Goal: Task Accomplishment & Management: Manage account settings

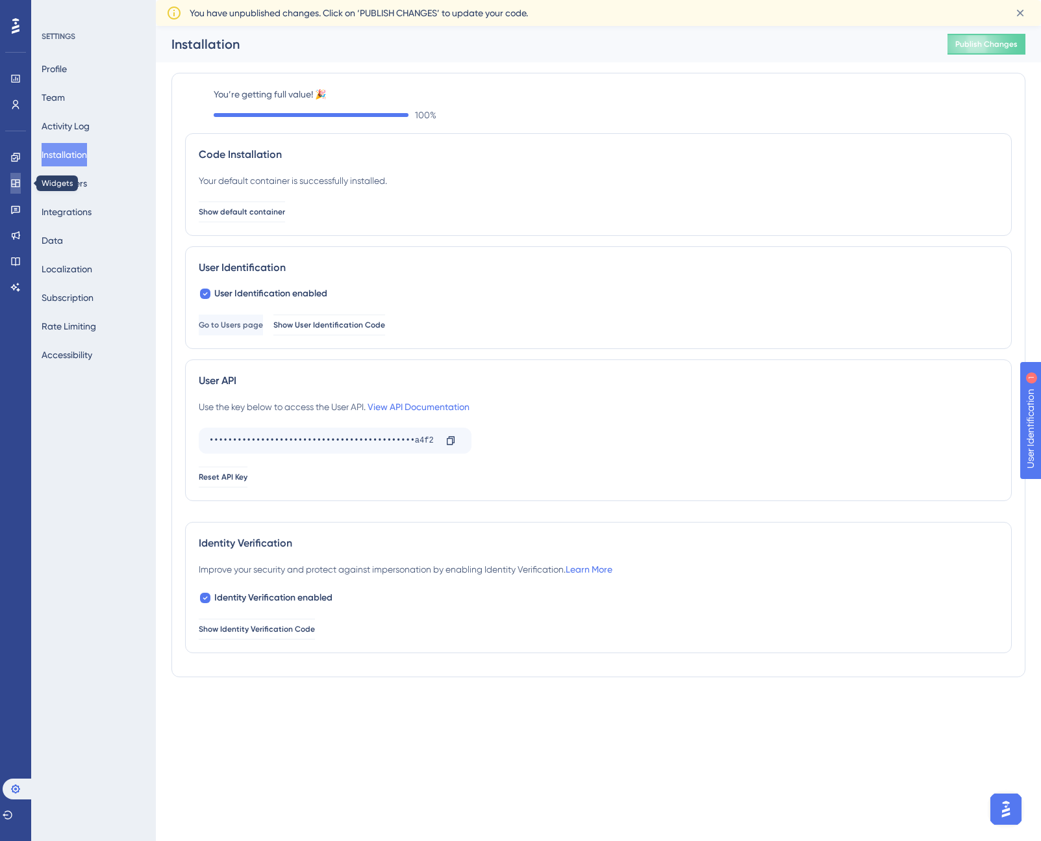
click at [17, 188] on icon at bounding box center [15, 183] width 10 height 10
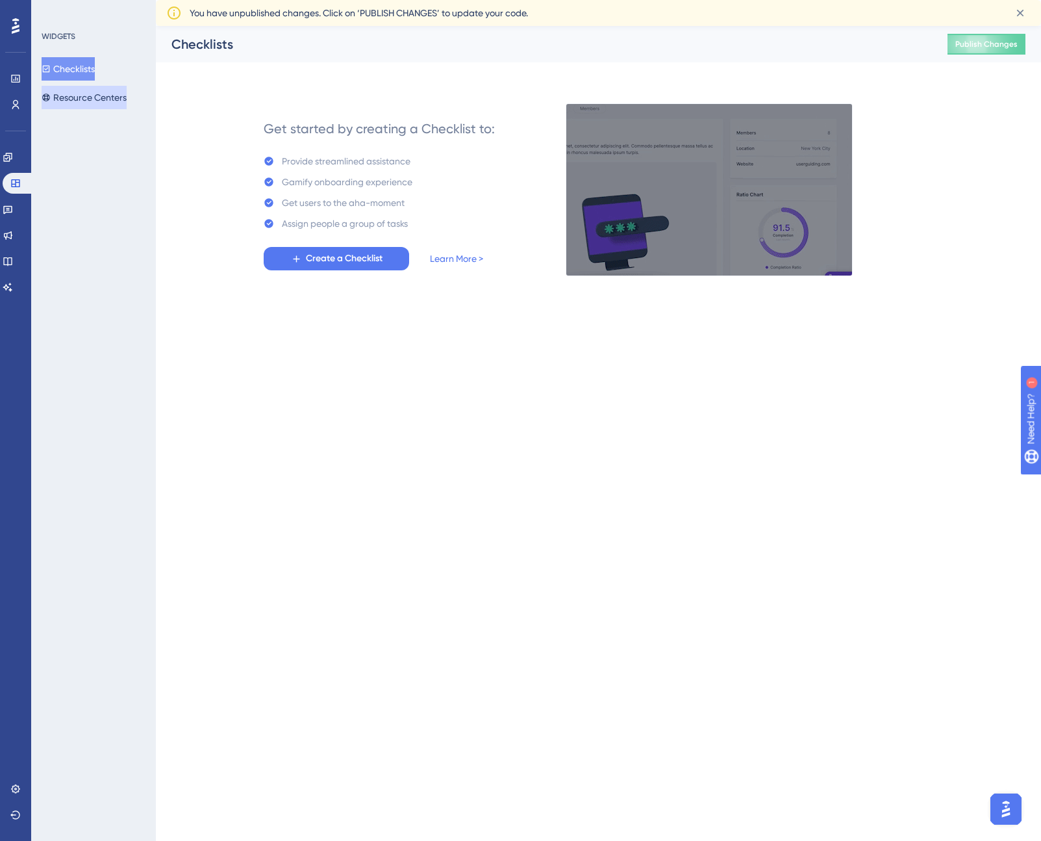
click at [99, 94] on button "Resource Centers" at bounding box center [84, 97] width 85 height 23
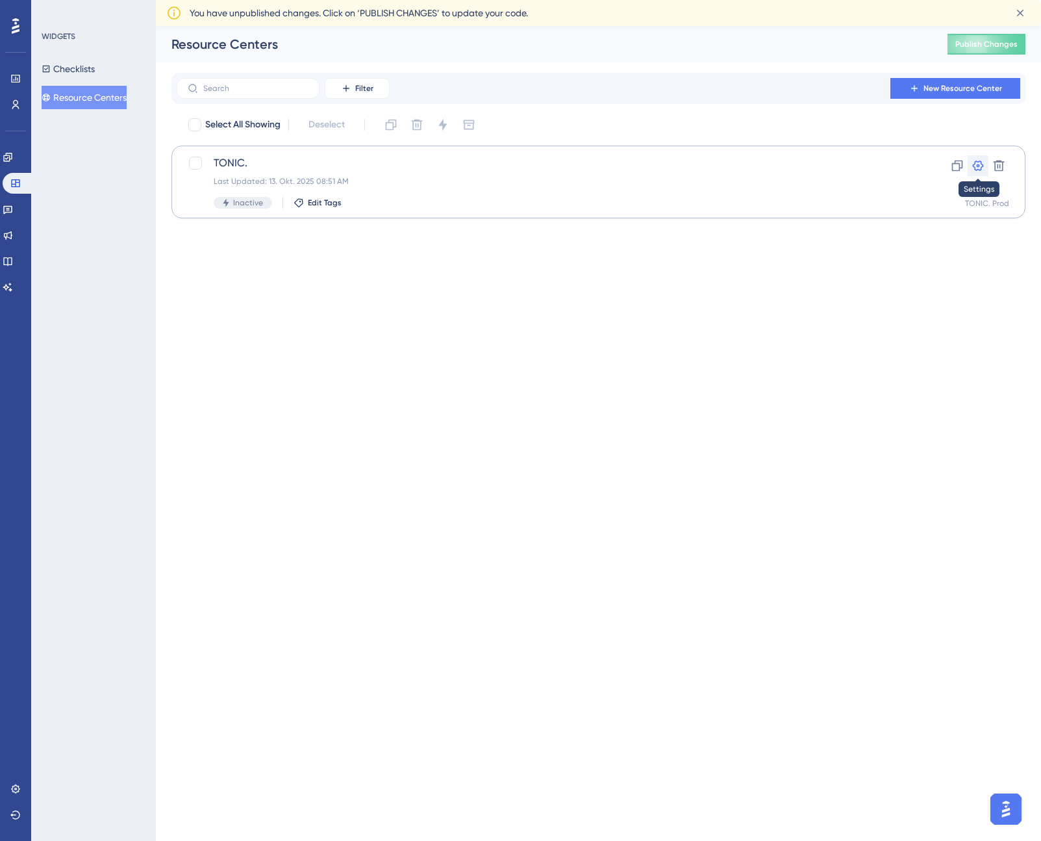
click at [976, 165] on icon at bounding box center [978, 165] width 13 height 13
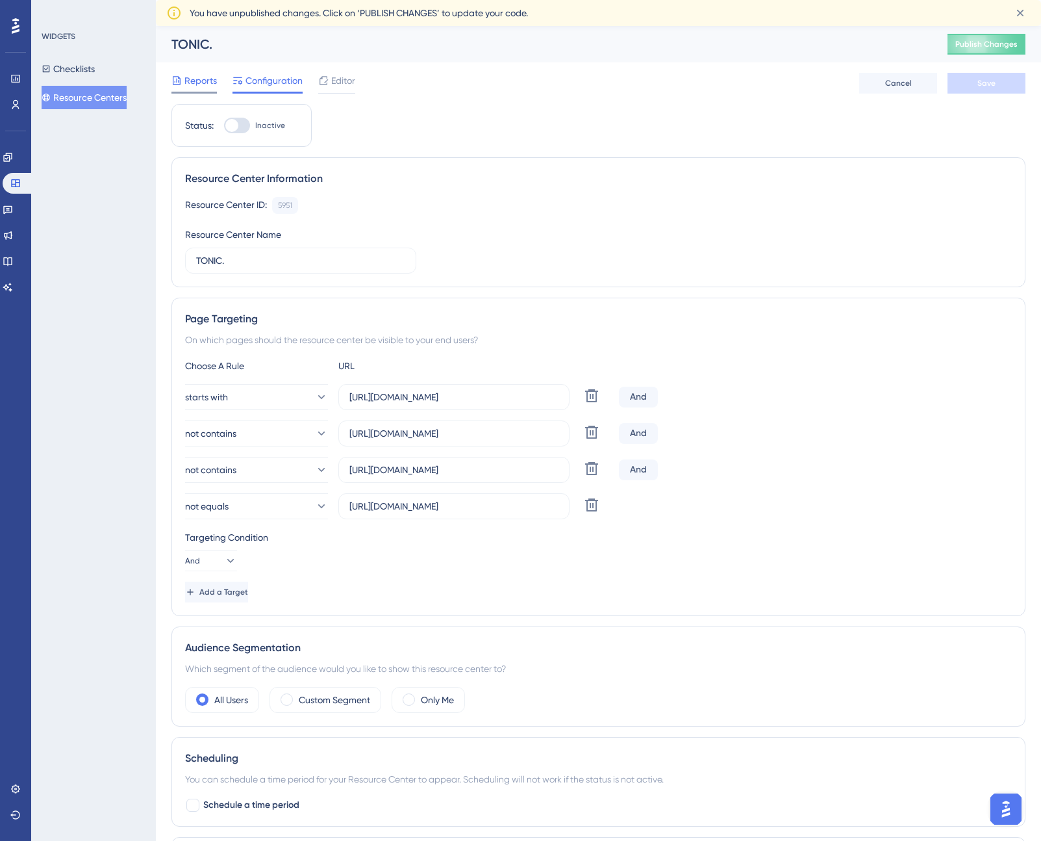
click at [189, 83] on span "Reports" at bounding box center [200, 81] width 32 height 16
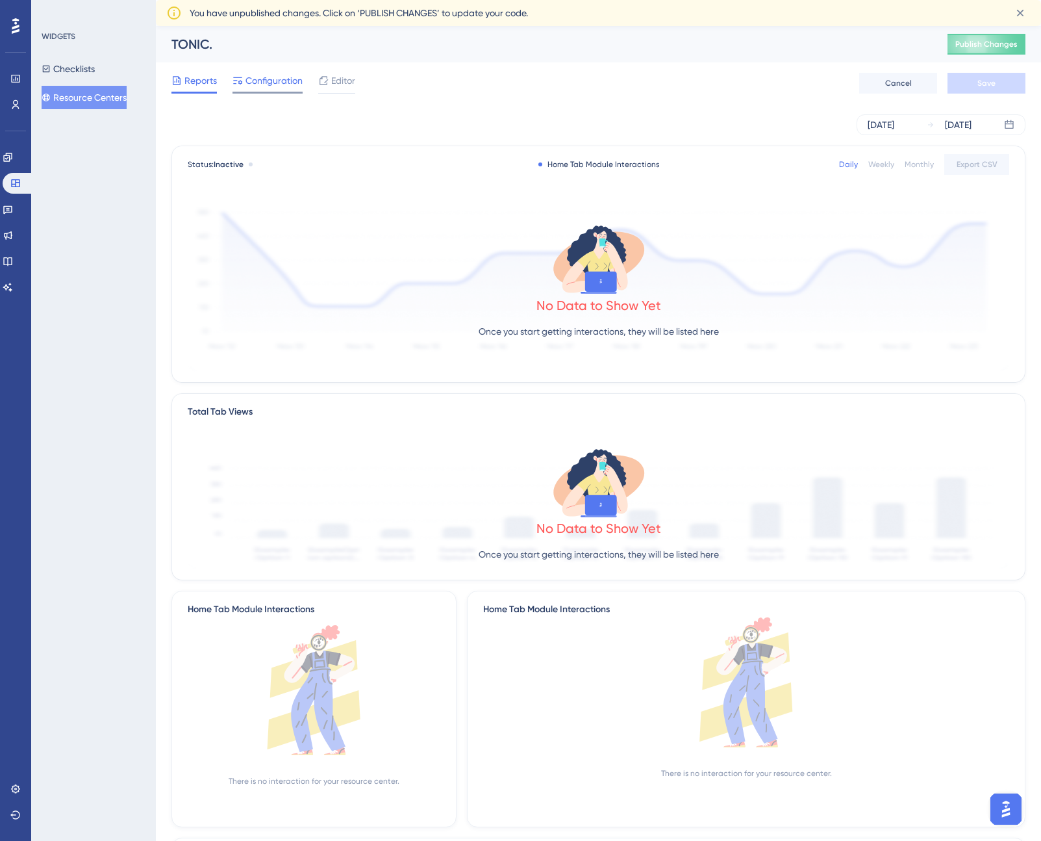
click at [274, 83] on span "Configuration" at bounding box center [274, 81] width 57 height 16
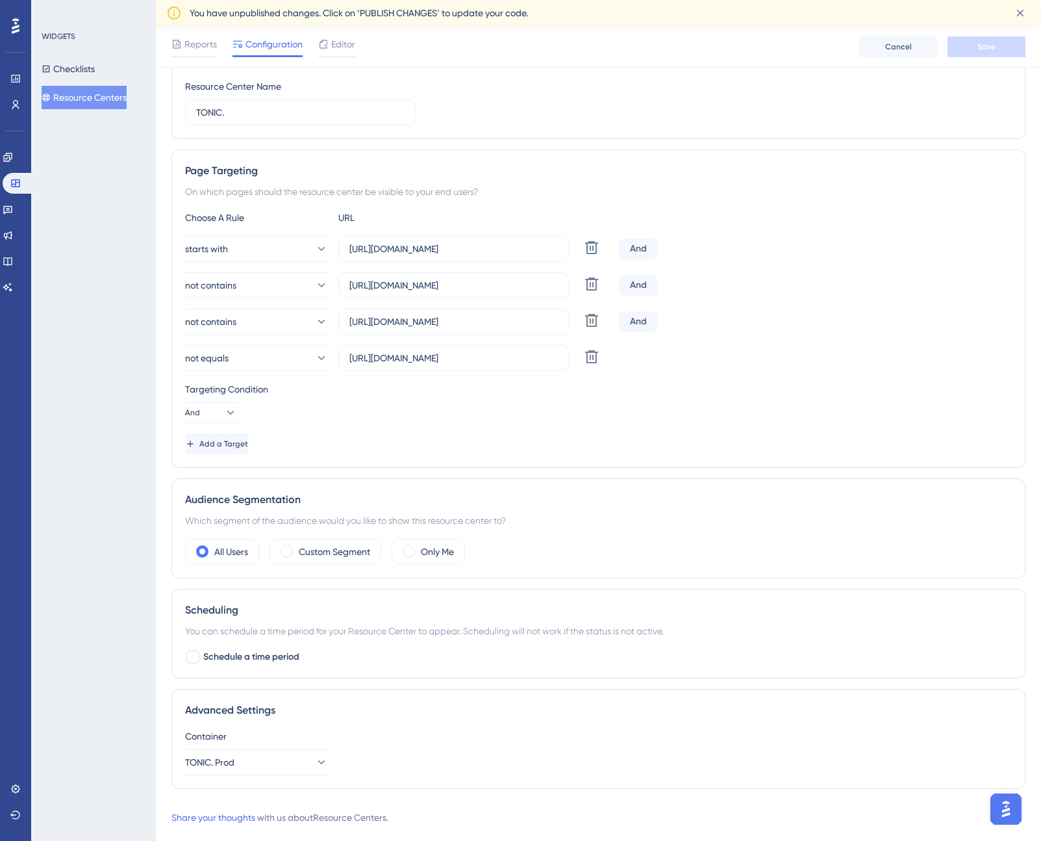
scroll to position [157, 0]
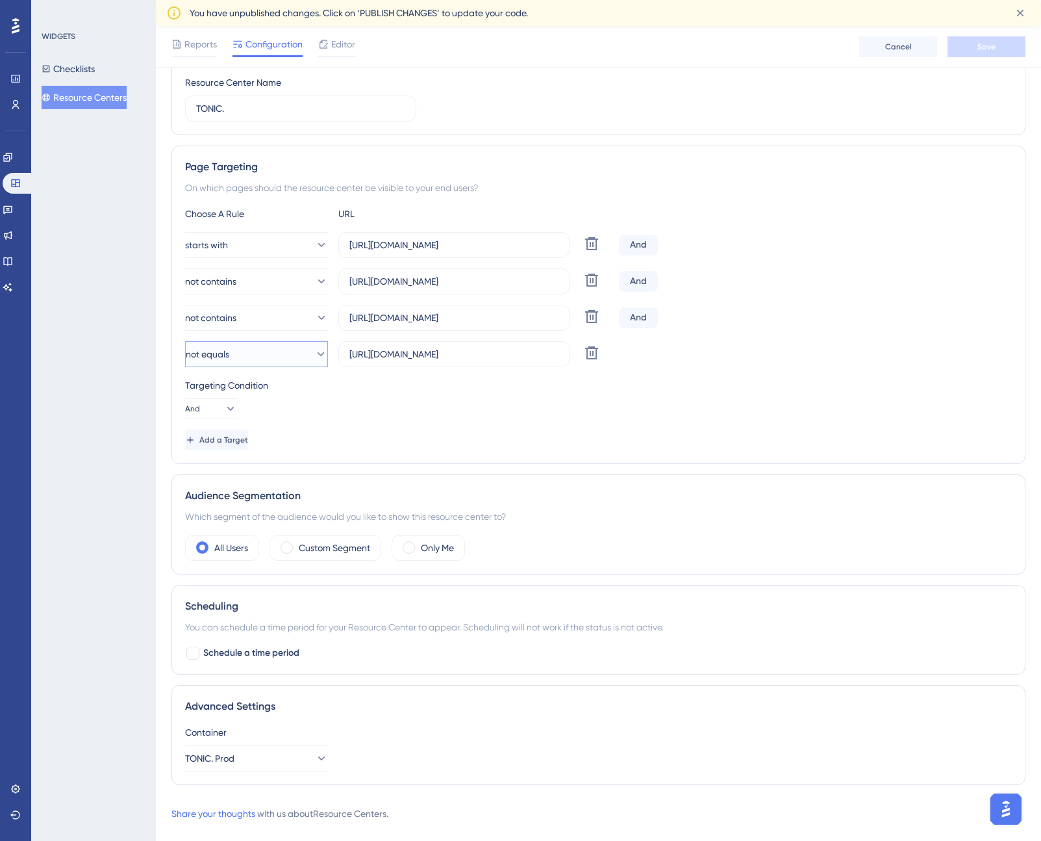
click at [298, 361] on button "not equals" at bounding box center [256, 354] width 143 height 26
click at [368, 375] on div "Choose A Rule URL starts with [URL][DOMAIN_NAME] Delete And not contains [URL][…" at bounding box center [598, 328] width 827 height 244
click at [223, 407] on icon at bounding box center [229, 408] width 13 height 13
click at [282, 401] on div "Targeting Condition And And And Or Or" at bounding box center [598, 398] width 827 height 42
click at [273, 355] on button "not equals" at bounding box center [256, 354] width 143 height 26
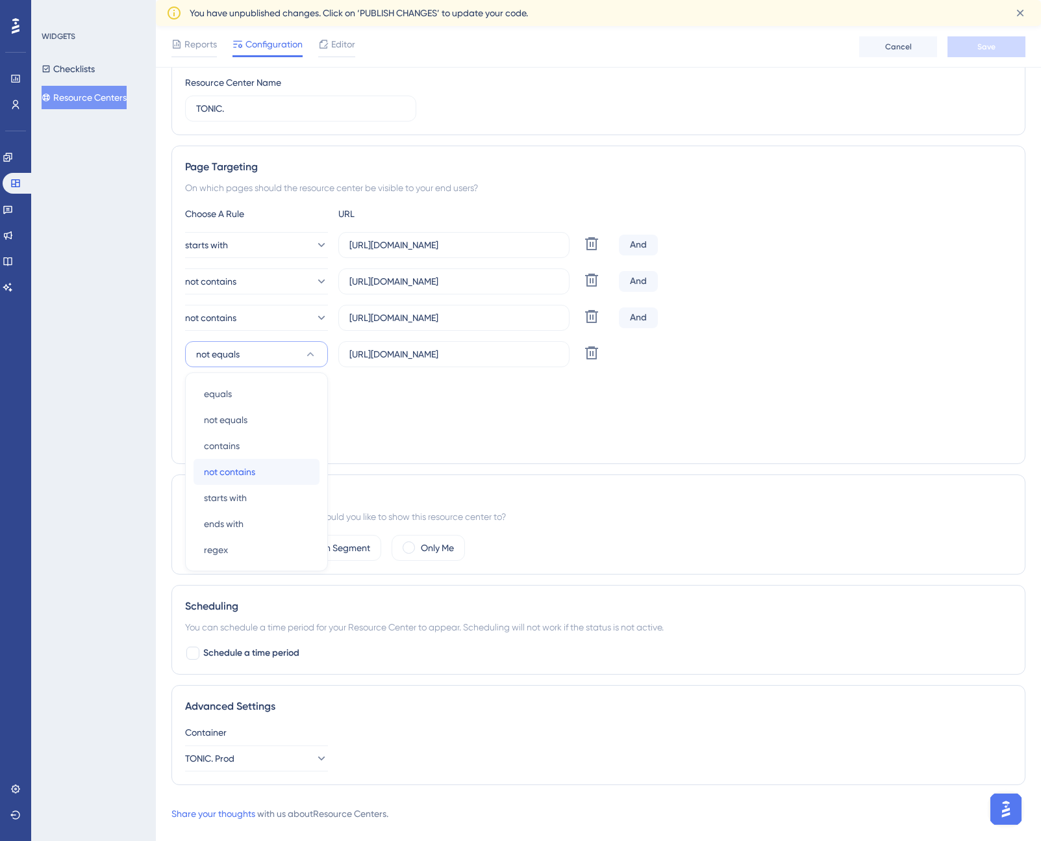
click at [250, 471] on span "not contains" at bounding box center [229, 472] width 51 height 16
click at [248, 433] on button "Add a Target" at bounding box center [216, 439] width 63 height 21
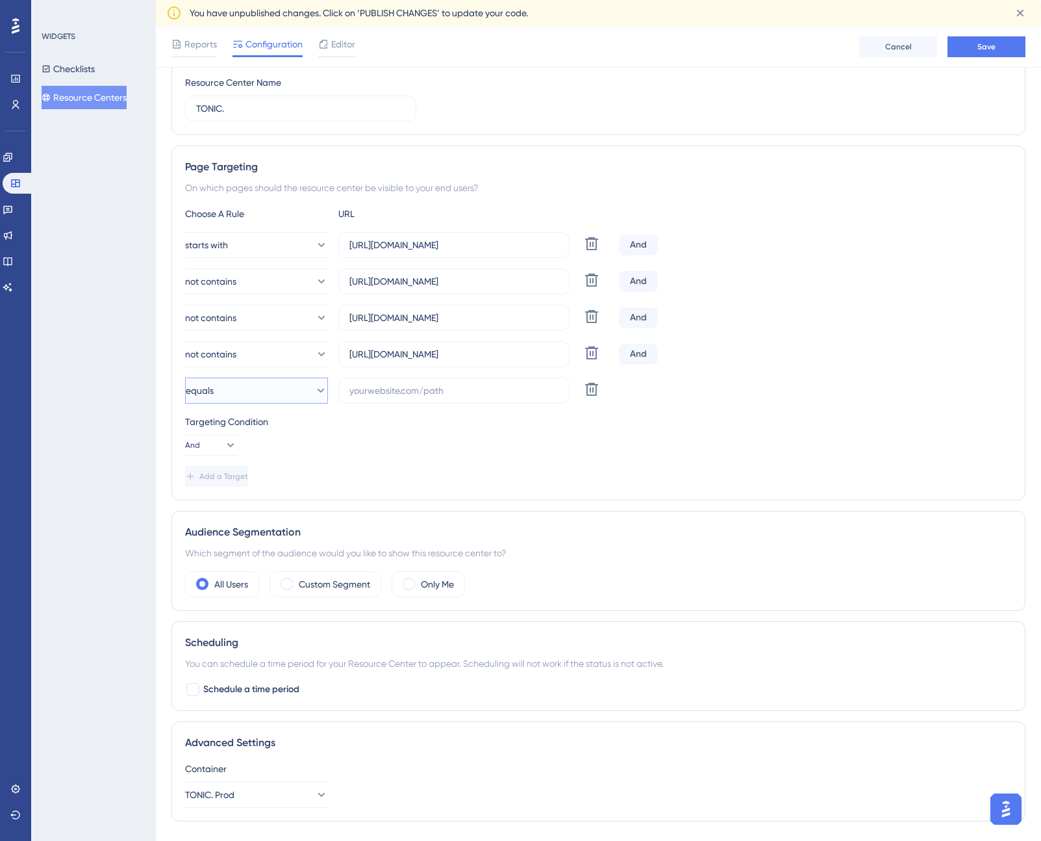
click at [314, 386] on icon at bounding box center [320, 390] width 13 height 13
click at [251, 505] on span "not contains" at bounding box center [229, 508] width 51 height 16
drag, startPoint x: 527, startPoint y: 355, endPoint x: 295, endPoint y: 355, distance: 231.9
click at [295, 355] on div "not contains [URL][DOMAIN_NAME] Delete" at bounding box center [399, 354] width 429 height 26
click at [355, 386] on input "text" at bounding box center [453, 390] width 209 height 14
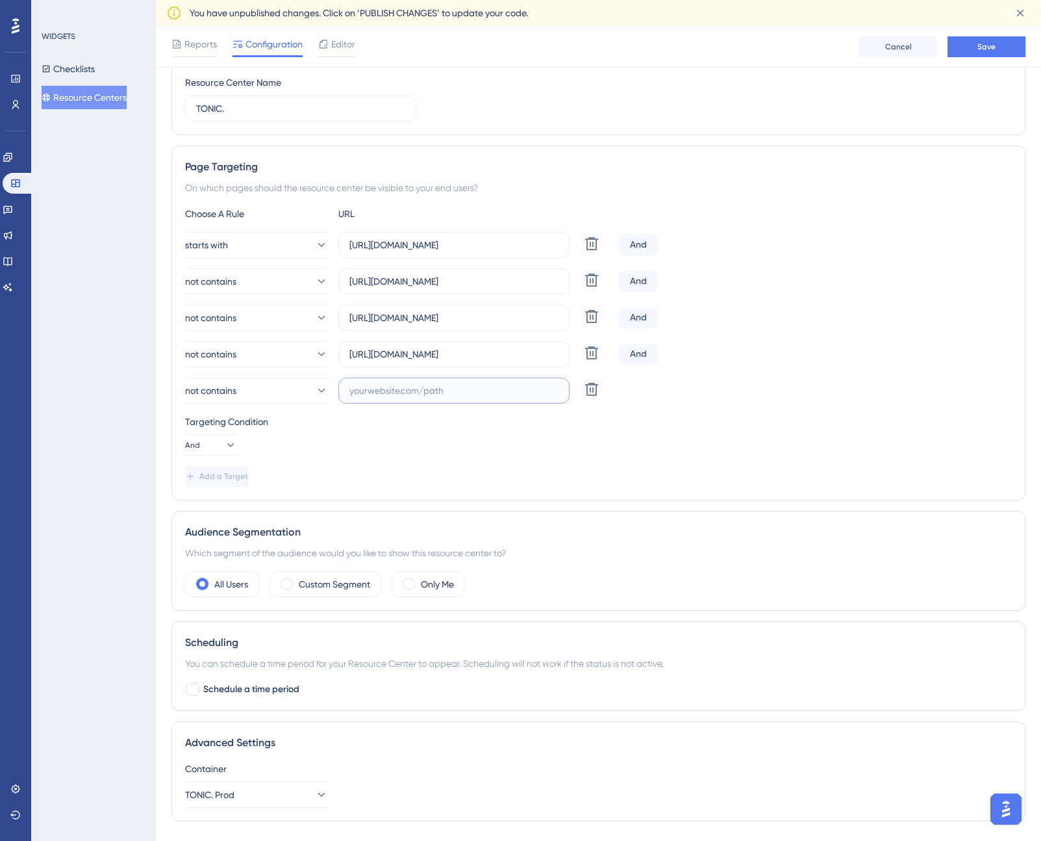
paste input "[URL][DOMAIN_NAME]"
click at [494, 393] on input "[URL][DOMAIN_NAME]" at bounding box center [453, 390] width 209 height 14
type input "[URL][DOMAIN_NAME]"
click at [495, 431] on div "Targeting Condition And" at bounding box center [598, 435] width 827 height 42
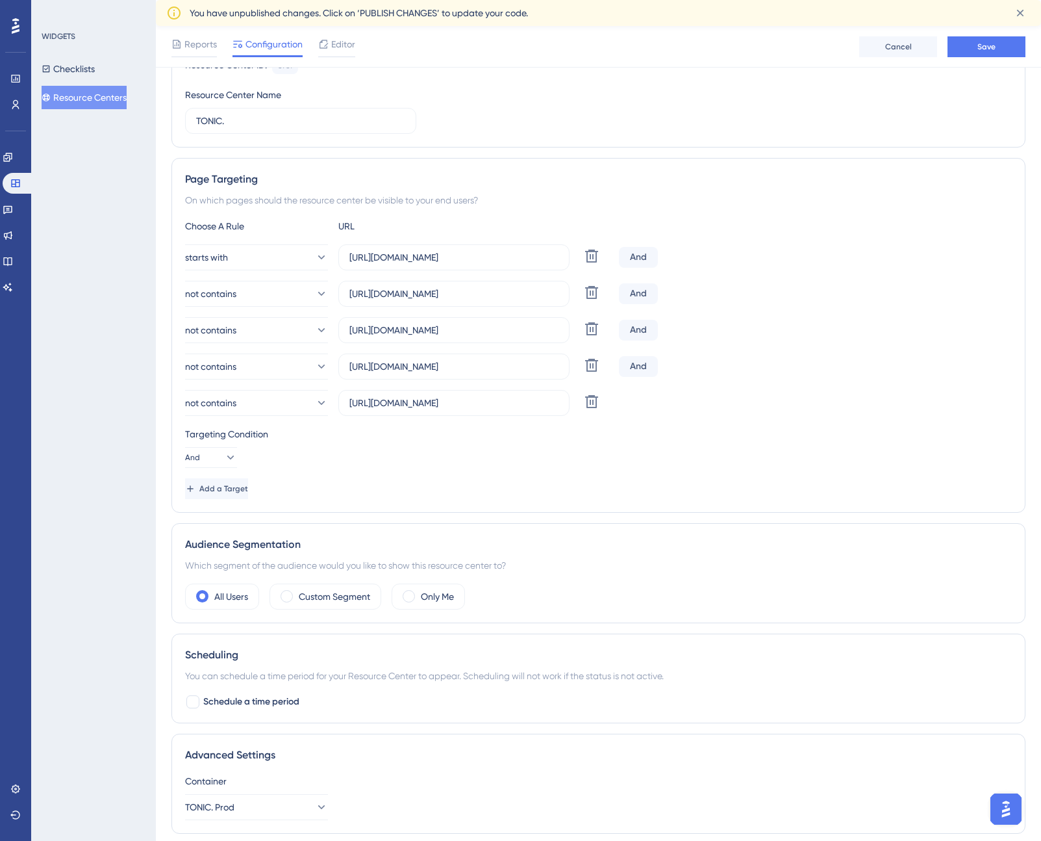
scroll to position [147, 0]
click at [975, 42] on button "Save" at bounding box center [987, 46] width 78 height 21
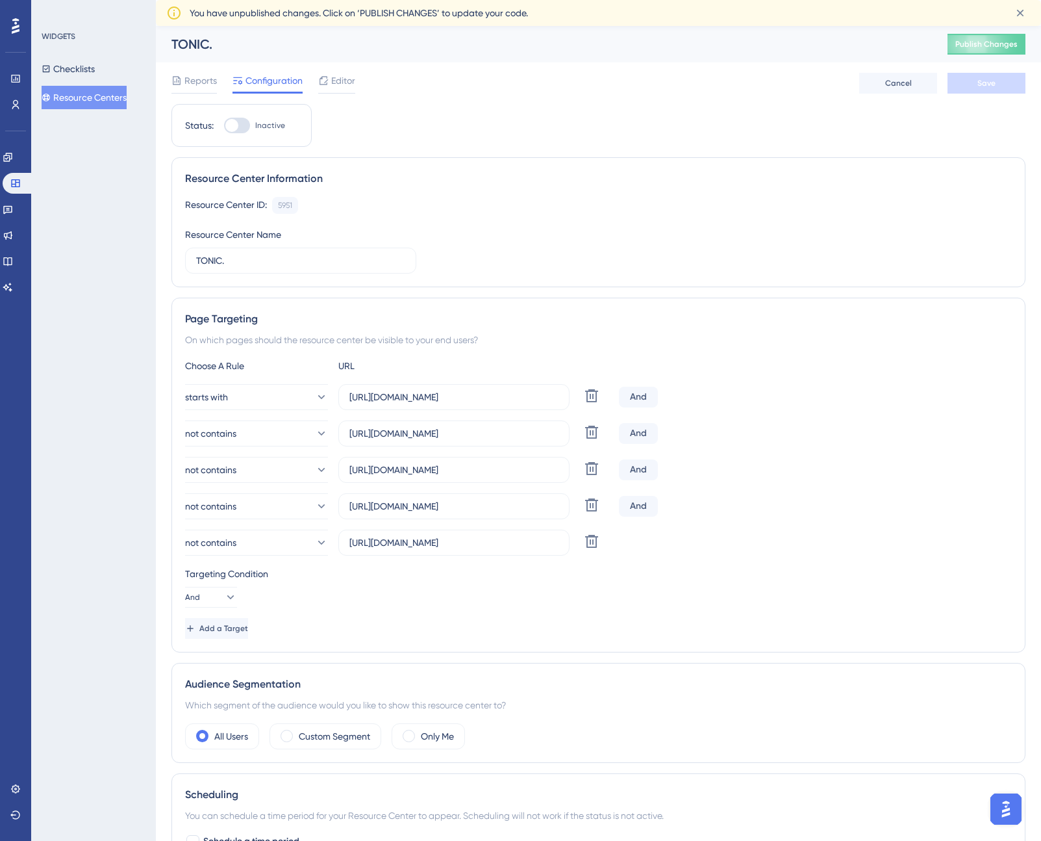
click at [238, 127] on div at bounding box center [237, 126] width 26 height 16
click at [224, 126] on input "Inactive" at bounding box center [223, 125] width 1 height 1
checkbox input "true"
drag, startPoint x: 195, startPoint y: 86, endPoint x: 201, endPoint y: 101, distance: 15.4
click at [195, 86] on span "Reports" at bounding box center [200, 81] width 32 height 16
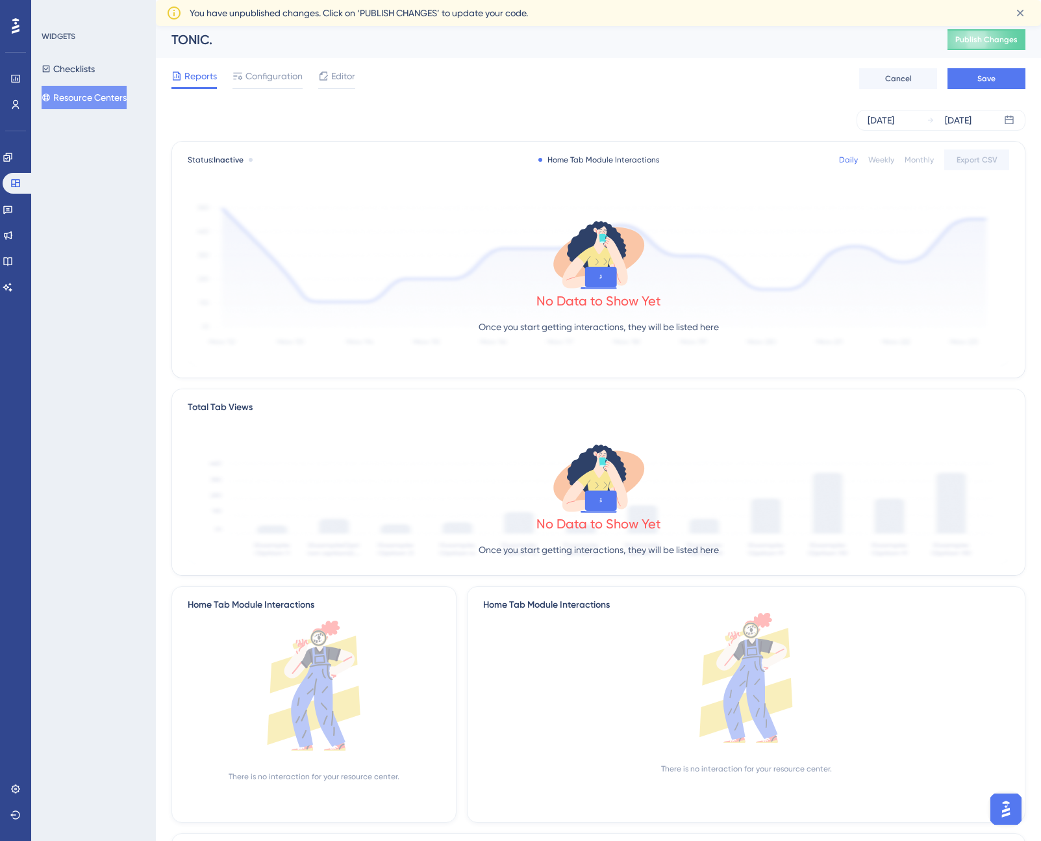
scroll to position [6, 0]
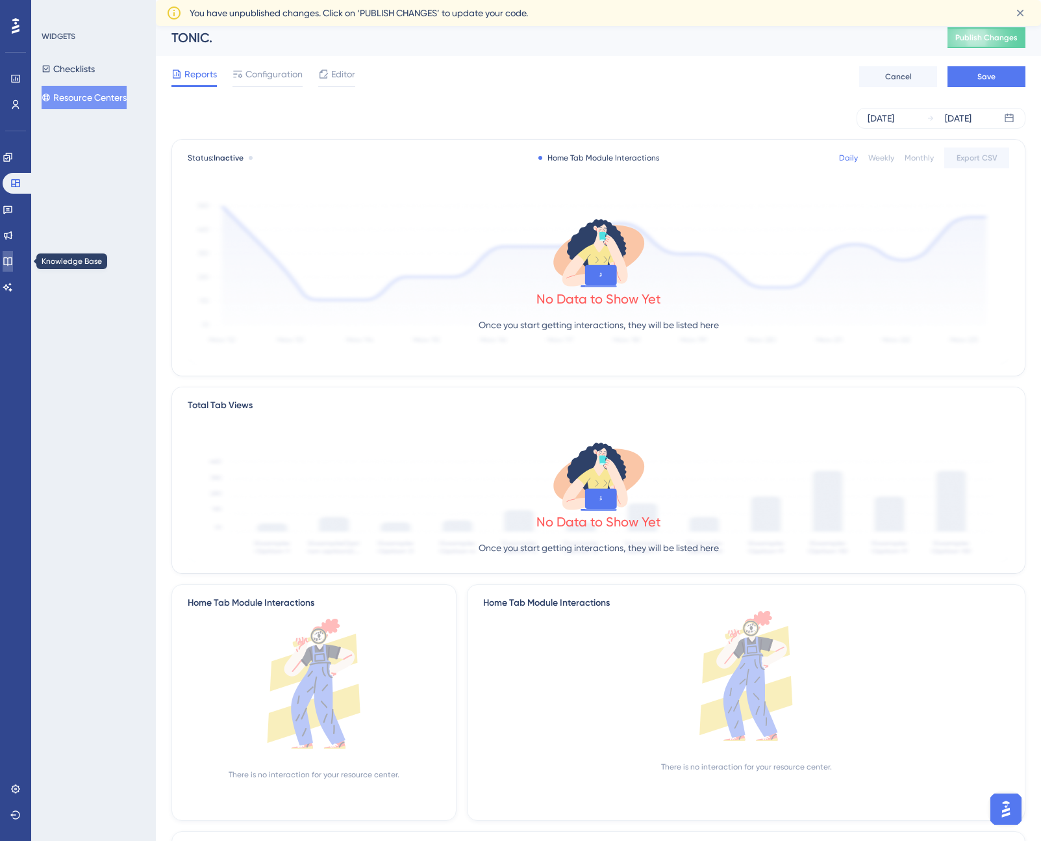
click at [13, 266] on icon at bounding box center [8, 261] width 10 height 10
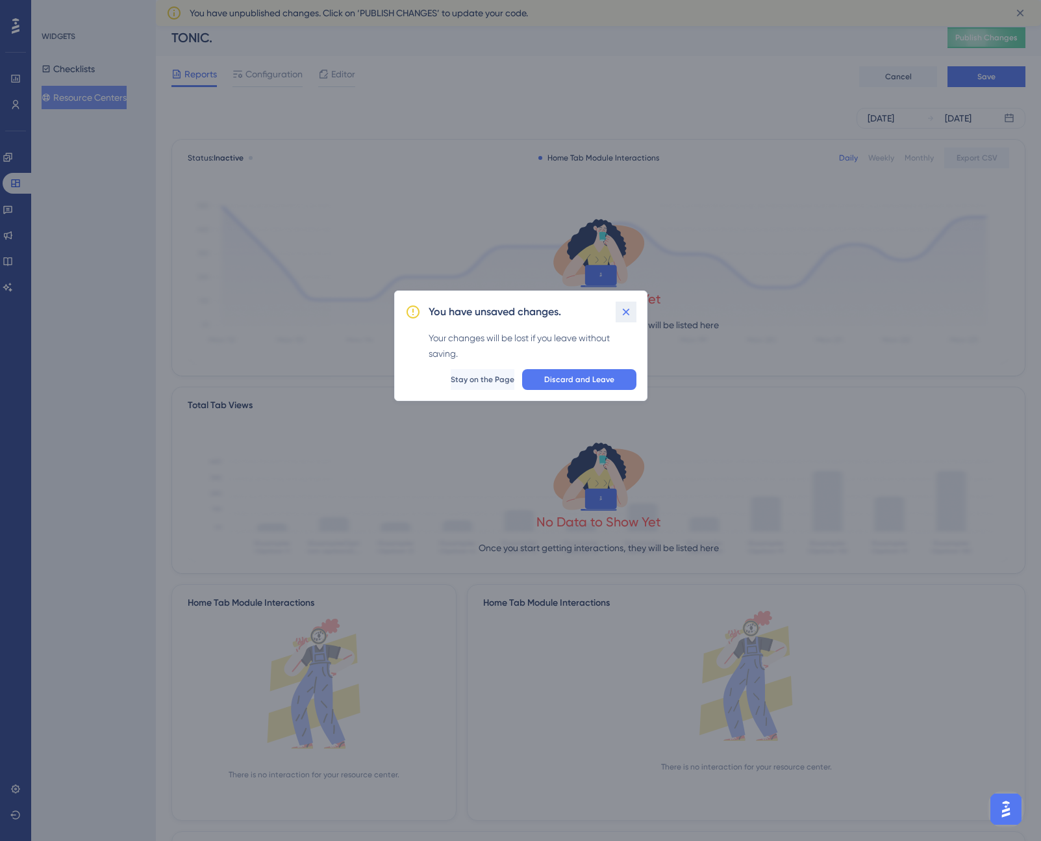
drag, startPoint x: 624, startPoint y: 316, endPoint x: 616, endPoint y: 314, distance: 8.7
click at [624, 316] on icon at bounding box center [626, 311] width 13 height 13
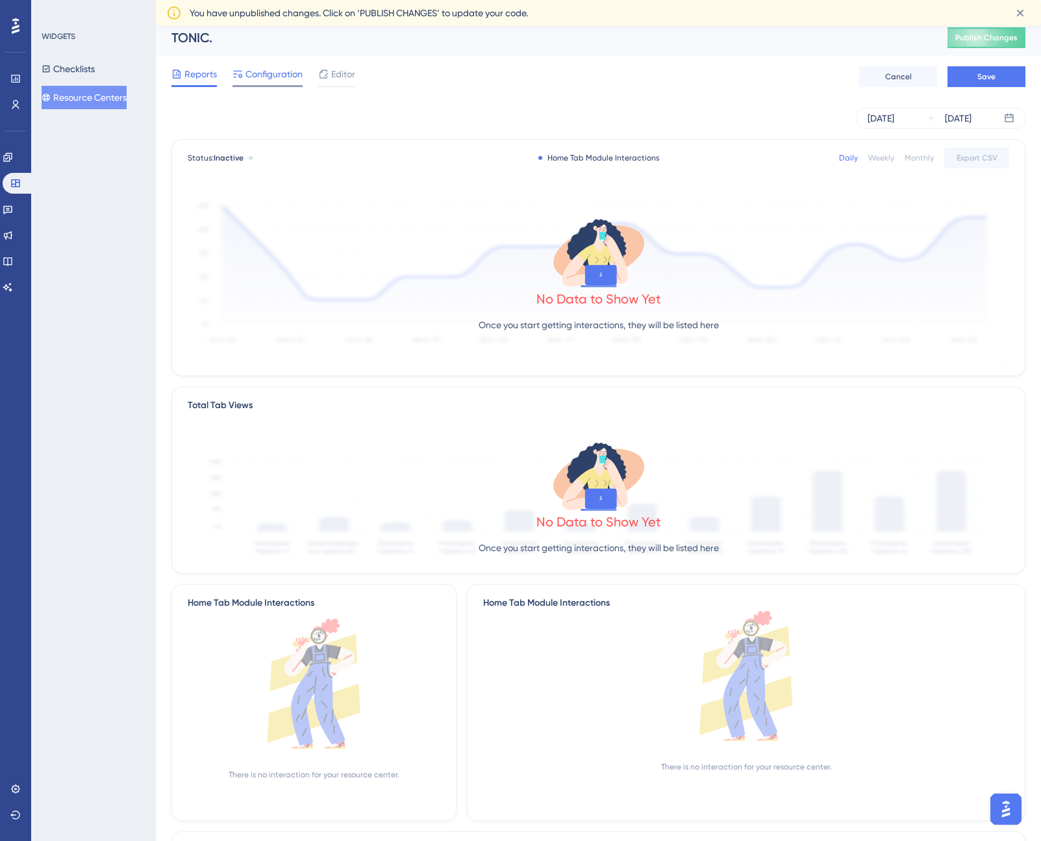
click at [275, 81] on span "Configuration" at bounding box center [274, 74] width 57 height 16
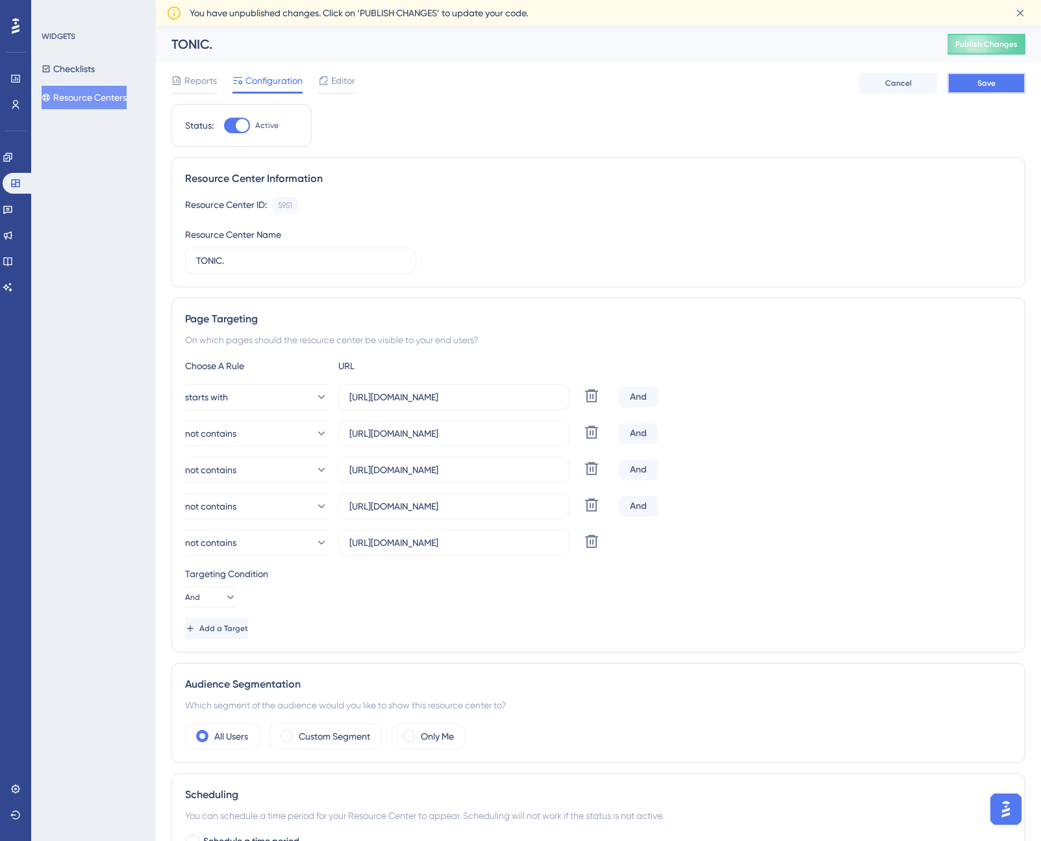
click at [969, 91] on button "Save" at bounding box center [987, 83] width 78 height 21
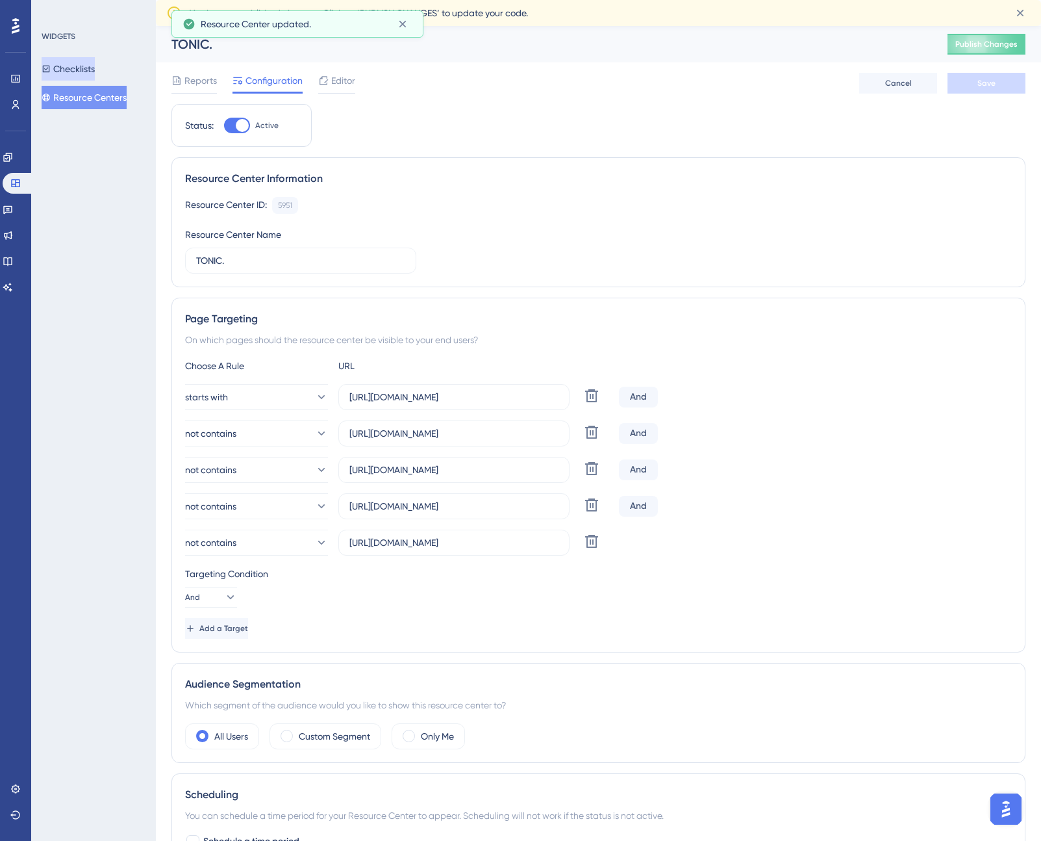
click at [84, 71] on button "Checklists" at bounding box center [68, 68] width 53 height 23
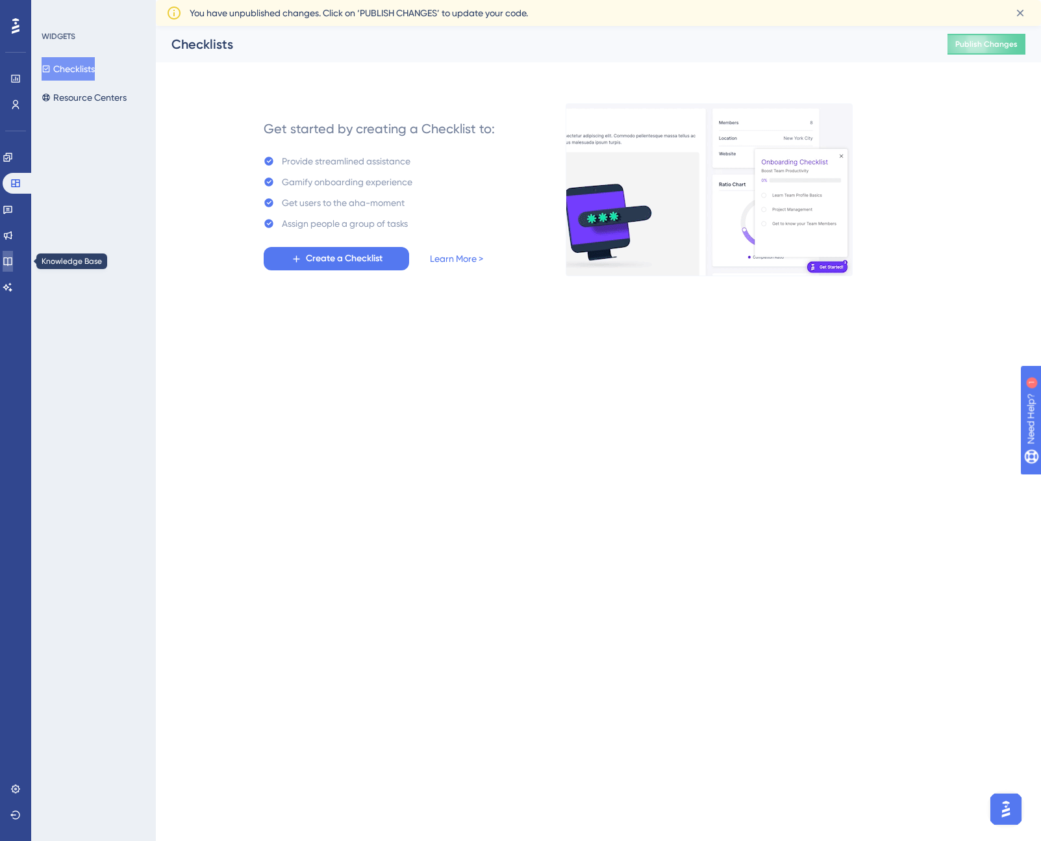
click at [13, 263] on icon at bounding box center [8, 261] width 10 height 10
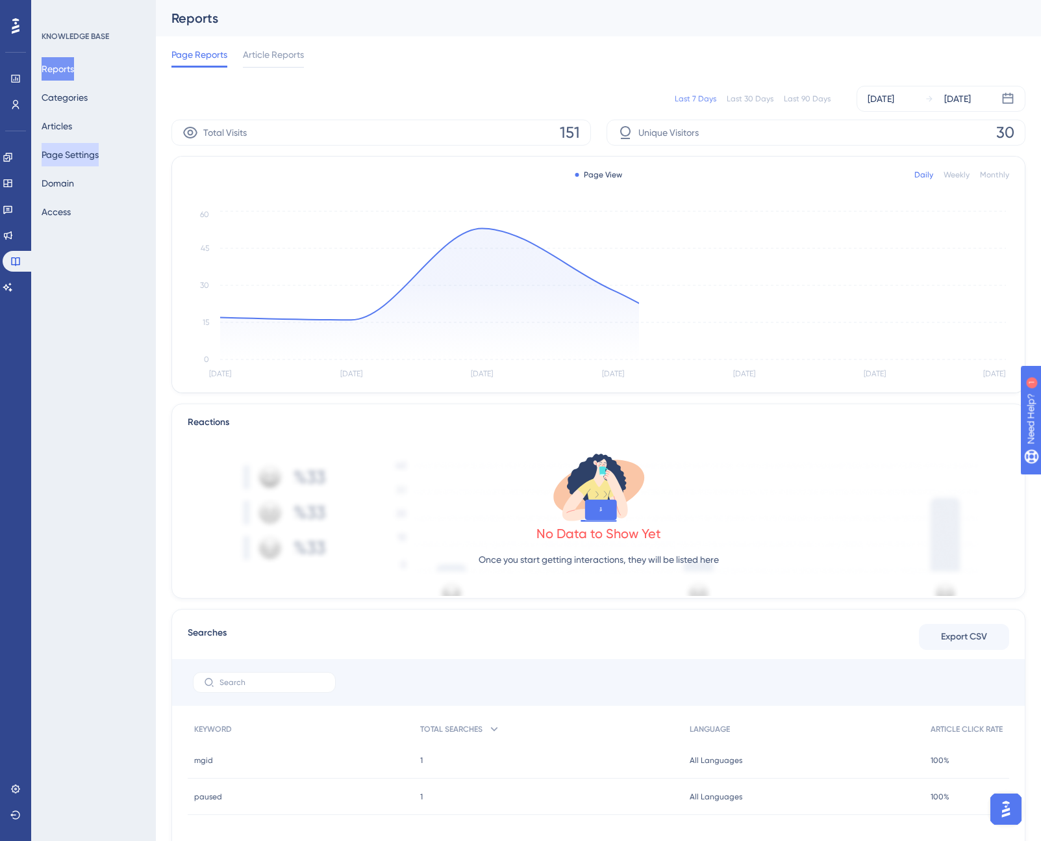
click at [62, 161] on button "Page Settings" at bounding box center [70, 154] width 57 height 23
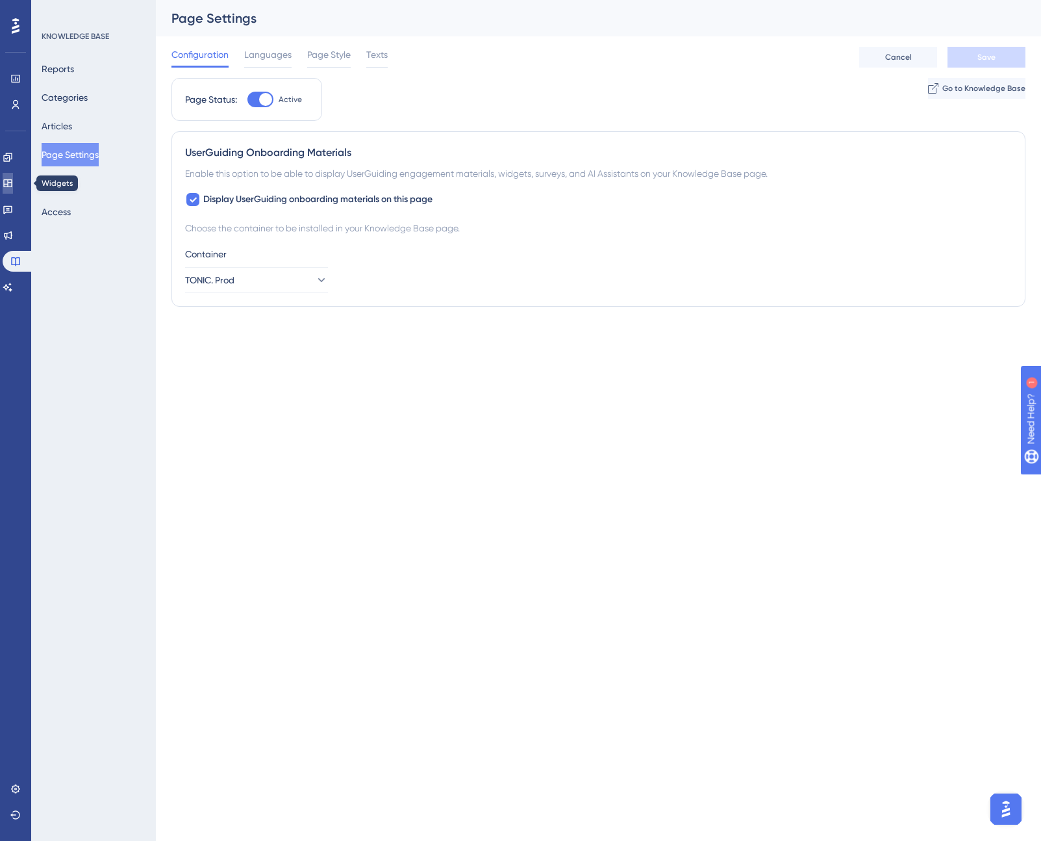
click at [13, 188] on link at bounding box center [8, 183] width 10 height 21
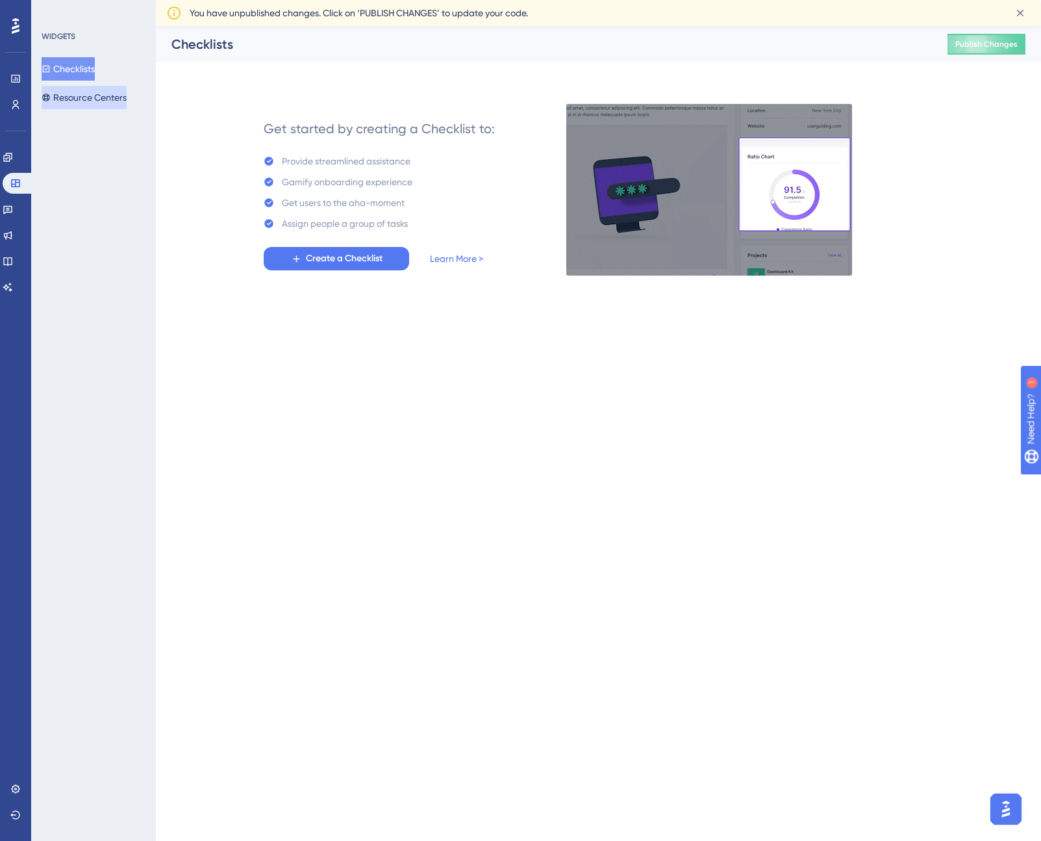
click at [107, 100] on button "Resource Centers" at bounding box center [84, 97] width 85 height 23
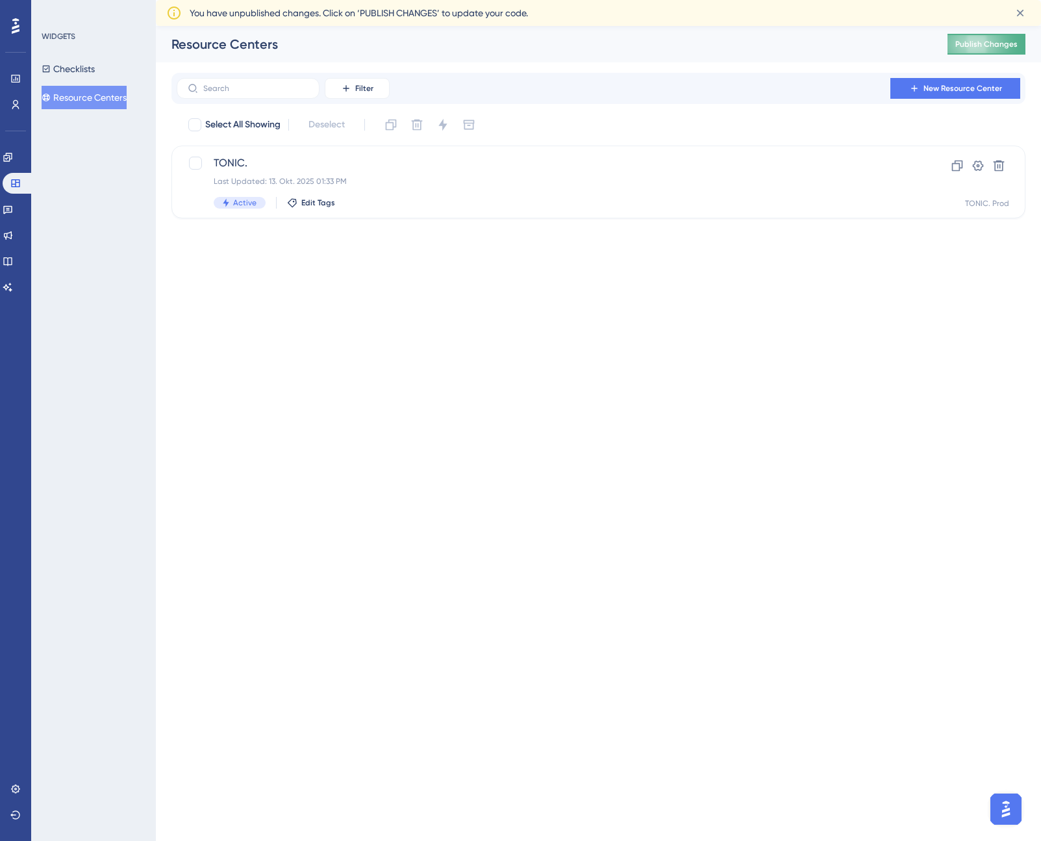
click at [986, 47] on span "Publish Changes" at bounding box center [987, 44] width 62 height 10
